Goal: Task Accomplishment & Management: Manage account settings

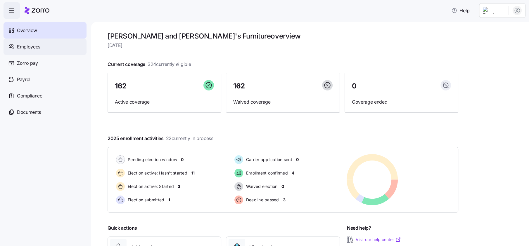
click at [31, 49] on span "Employees" at bounding box center [28, 46] width 23 height 7
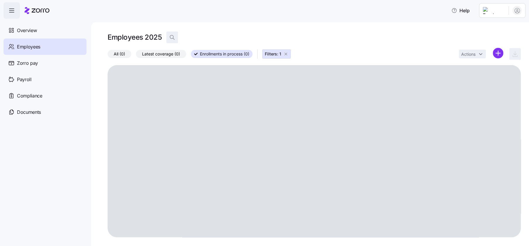
click at [175, 41] on span "button" at bounding box center [172, 37] width 11 height 11
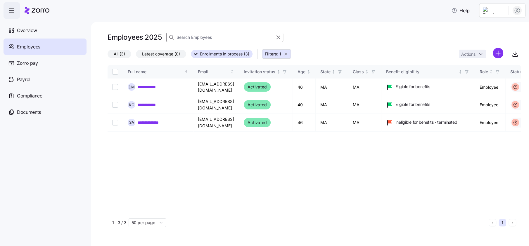
click at [188, 38] on input at bounding box center [224, 37] width 117 height 9
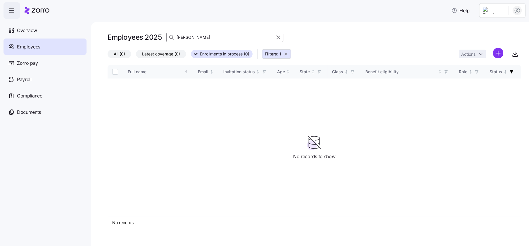
type input "[PERSON_NAME]"
click at [287, 55] on icon "button" at bounding box center [285, 54] width 5 height 5
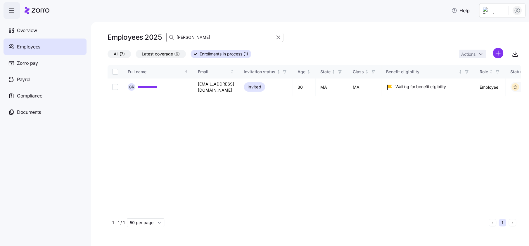
click at [127, 53] on label "All (7)" at bounding box center [119, 54] width 23 height 8
click at [108, 56] on input "All (7)" at bounding box center [108, 56] width 0 height 0
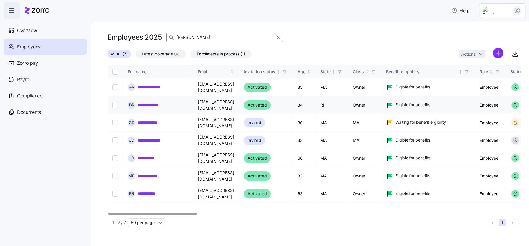
click at [159, 103] on link "**********" at bounding box center [154, 105] width 33 height 6
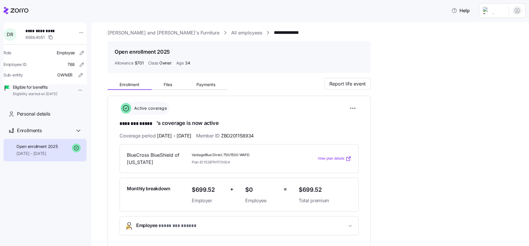
scroll to position [1, 0]
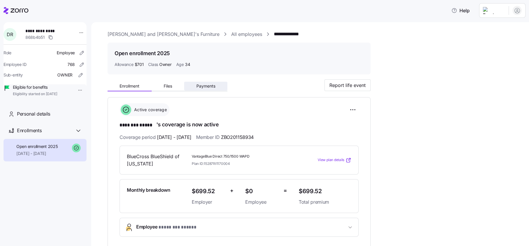
click at [214, 87] on span "Payments" at bounding box center [205, 86] width 19 height 4
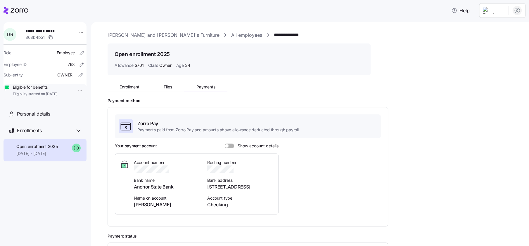
drag, startPoint x: 230, startPoint y: 144, endPoint x: 233, endPoint y: 144, distance: 3.5
click at [230, 144] on span at bounding box center [232, 146] width 6 height 5
click at [225, 144] on input "Show account details" at bounding box center [225, 144] width 0 height 0
click at [228, 144] on span at bounding box center [228, 146] width 6 height 5
click at [225, 144] on input "Show account details" at bounding box center [225, 144] width 0 height 0
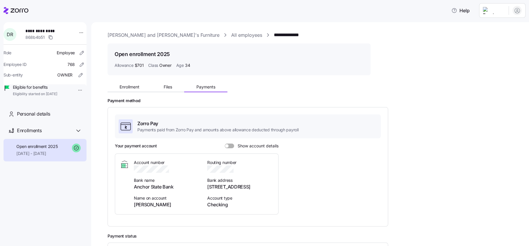
click at [237, 145] on span "Show account details" at bounding box center [256, 146] width 44 height 5
click at [225, 144] on input "Show account details" at bounding box center [225, 144] width 0 height 0
click at [18, 12] on icon at bounding box center [20, 10] width 18 height 4
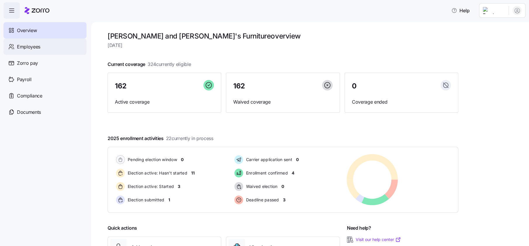
drag, startPoint x: 23, startPoint y: 49, endPoint x: 27, endPoint y: 48, distance: 3.7
click at [23, 49] on span "Employees" at bounding box center [28, 46] width 23 height 7
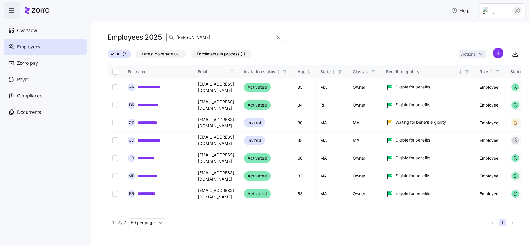
drag, startPoint x: 275, startPoint y: 35, endPoint x: 199, endPoint y: 38, distance: 75.8
click at [275, 35] on icon "button" at bounding box center [278, 37] width 6 height 7
click at [210, 38] on div "Employees 2025 [PERSON_NAME]" at bounding box center [314, 40] width 413 height 16
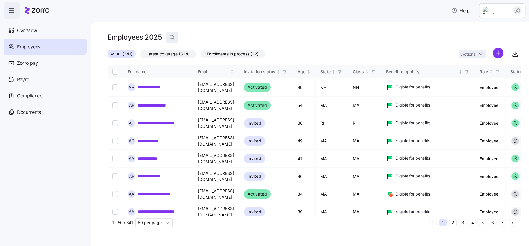
drag, startPoint x: 199, startPoint y: 38, endPoint x: 174, endPoint y: 39, distance: 25.5
click at [174, 39] on icon "button" at bounding box center [172, 37] width 6 height 6
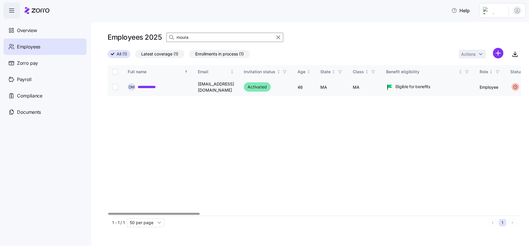
type input "moura"
click at [155, 85] on link "**********" at bounding box center [154, 87] width 33 height 6
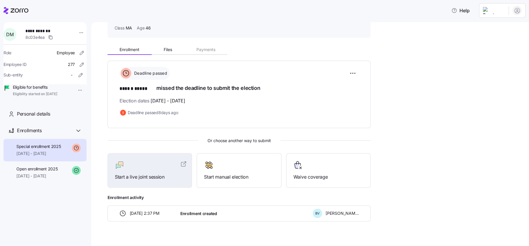
scroll to position [47, 0]
